Goal: Check status: Check status

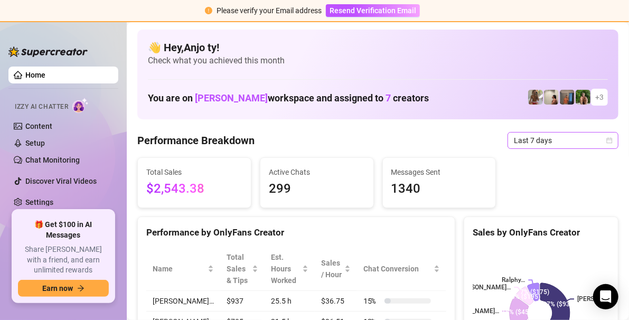
click at [607, 139] on icon "calendar" at bounding box center [610, 140] width 6 height 6
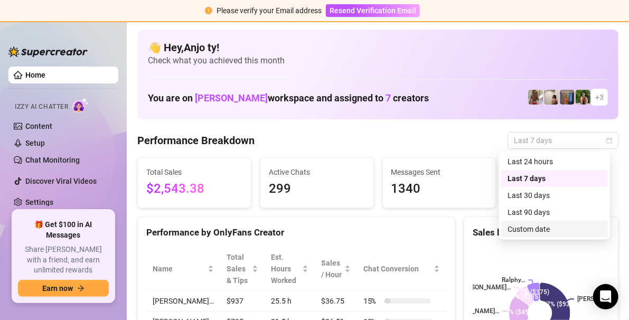
click at [538, 229] on div "Custom date" at bounding box center [554, 229] width 94 height 12
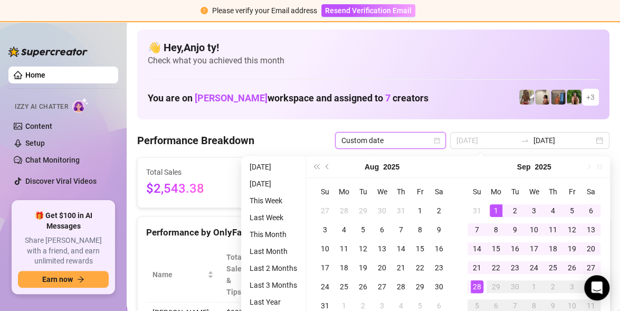
type input "[DATE]"
click at [497, 205] on div "1" at bounding box center [496, 210] width 13 height 13
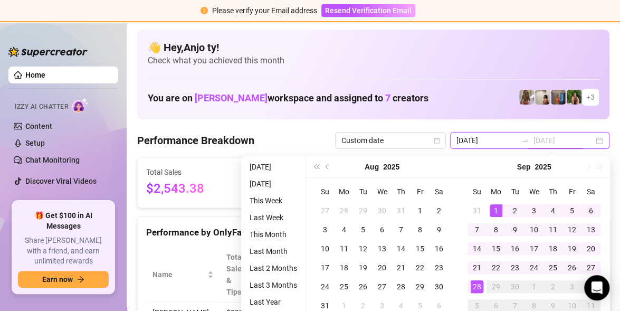
type input "[DATE]"
click at [476, 287] on div "28" at bounding box center [477, 286] width 13 height 13
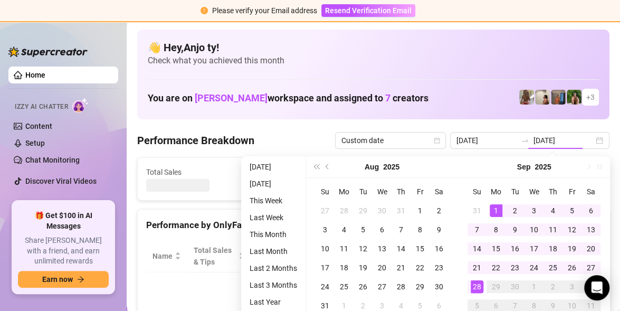
type input "[DATE]"
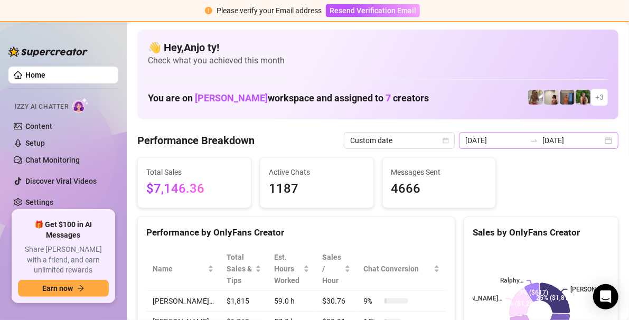
click at [603, 140] on div "[DATE] [DATE]" at bounding box center [538, 140] width 159 height 17
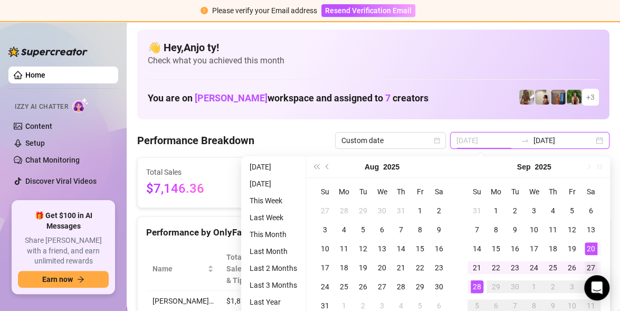
type input "[DATE]"
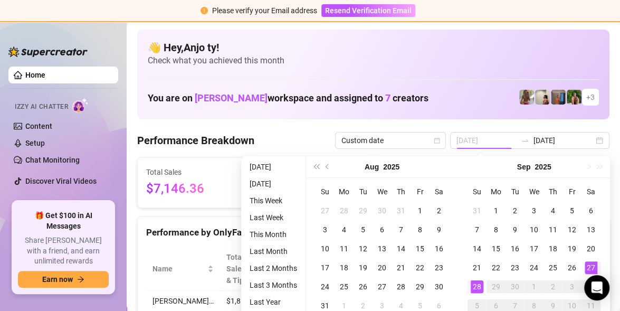
click at [590, 265] on div "27" at bounding box center [591, 267] width 13 height 13
type input "[DATE]"
click at [477, 288] on div "28" at bounding box center [477, 286] width 13 height 13
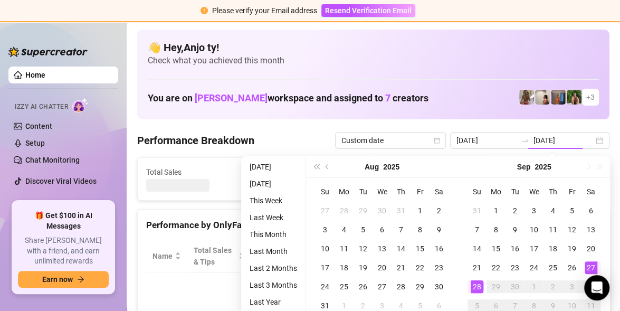
type input "[DATE]"
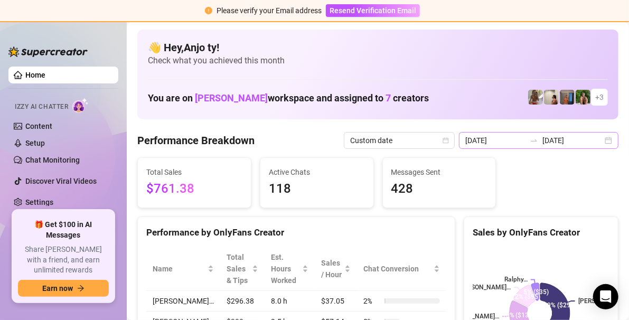
click at [600, 140] on div "[DATE] [DATE]" at bounding box center [538, 140] width 159 height 17
click at [601, 142] on div "[DATE] [DATE]" at bounding box center [538, 140] width 159 height 17
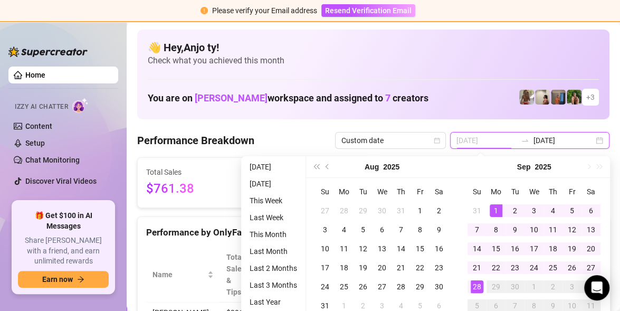
type input "[DATE]"
click at [497, 210] on div "1" at bounding box center [496, 210] width 13 height 13
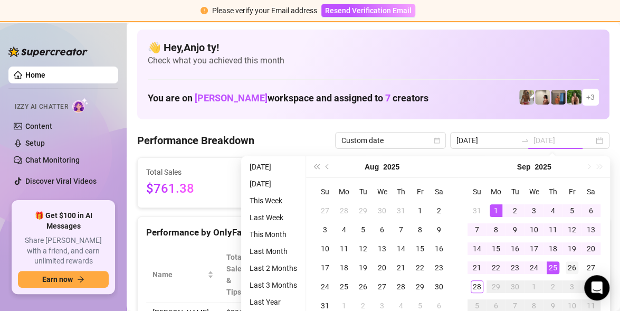
click at [572, 269] on div "26" at bounding box center [572, 267] width 13 height 13
type input "[DATE]"
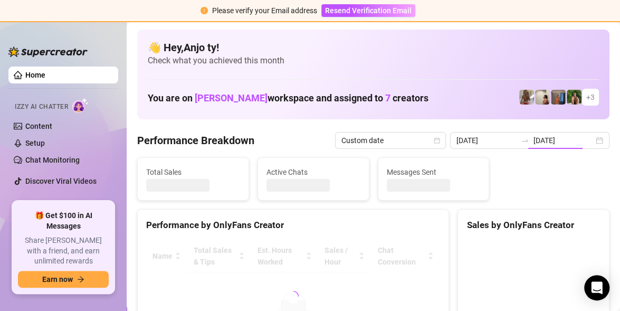
type input "[DATE]"
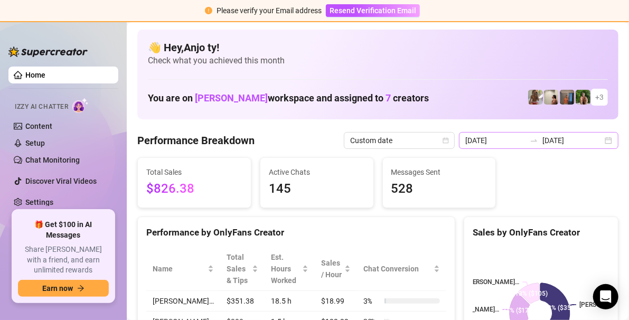
click at [601, 140] on div "[DATE] [DATE]" at bounding box center [538, 140] width 159 height 17
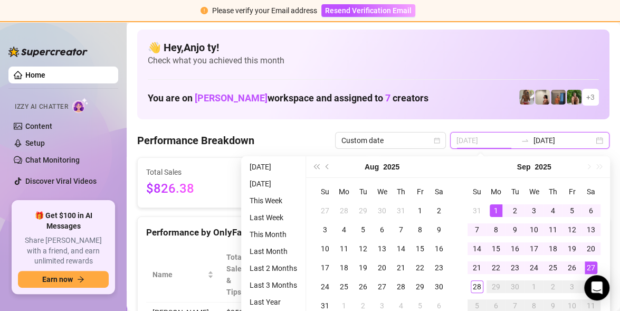
type input "[DATE]"
click at [495, 208] on div "1" at bounding box center [496, 210] width 13 height 13
type input "[DATE]"
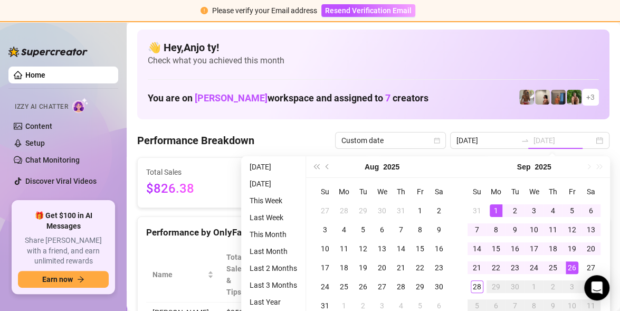
click at [569, 268] on div "26" at bounding box center [572, 267] width 13 height 13
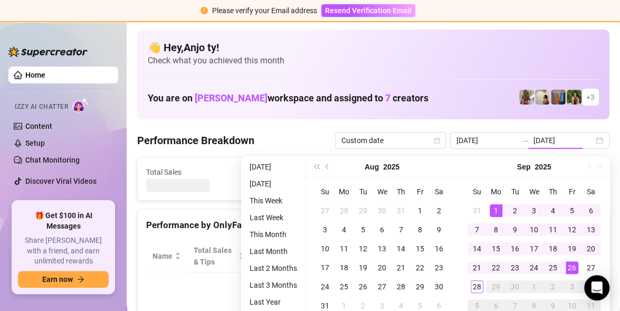
type input "[DATE]"
